Goal: Check status: Check status

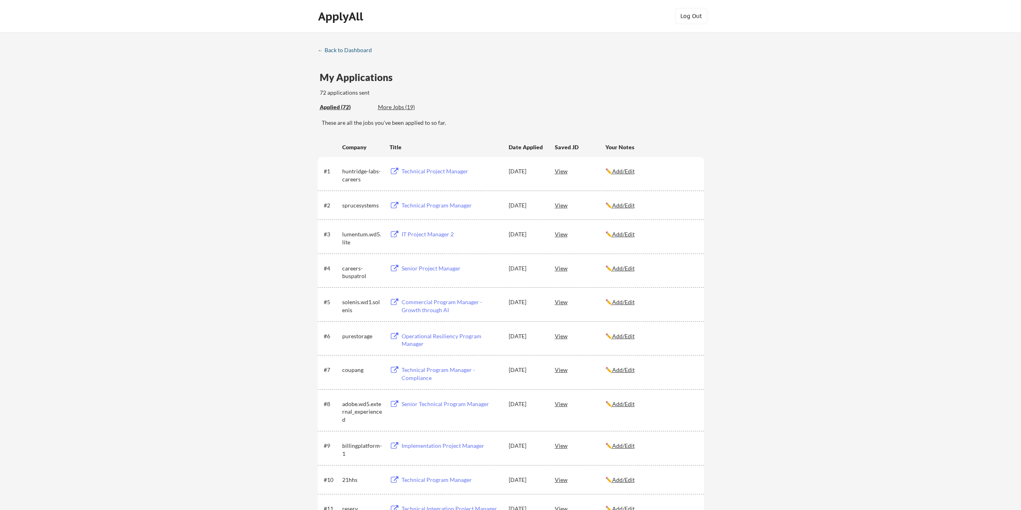
click at [332, 49] on div "← Back to Dashboard" at bounding box center [348, 50] width 60 height 6
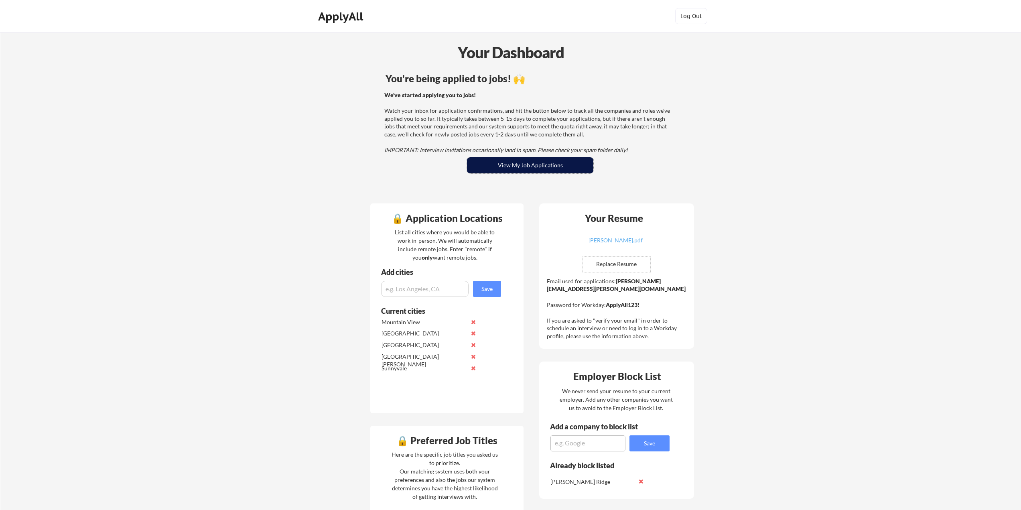
click at [511, 165] on button "View My Job Applications" at bounding box center [530, 165] width 126 height 16
